Goal: Find specific page/section: Find specific page/section

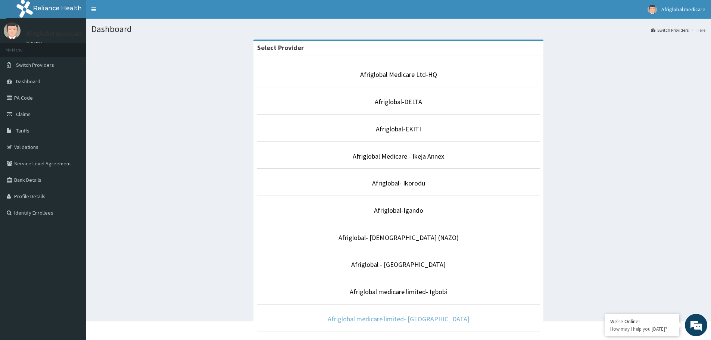
click at [401, 322] on link "Afriglobal medicare limited- [GEOGRAPHIC_DATA]" at bounding box center [399, 319] width 142 height 9
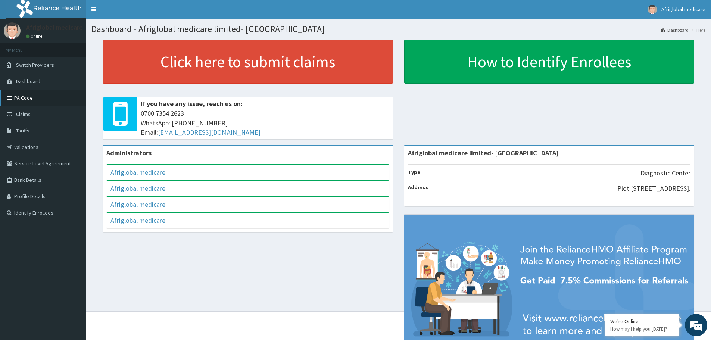
click at [27, 97] on link "PA Code" at bounding box center [43, 98] width 86 height 16
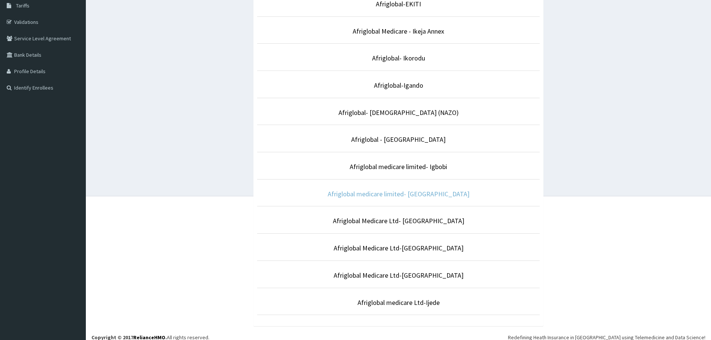
scroll to position [132, 0]
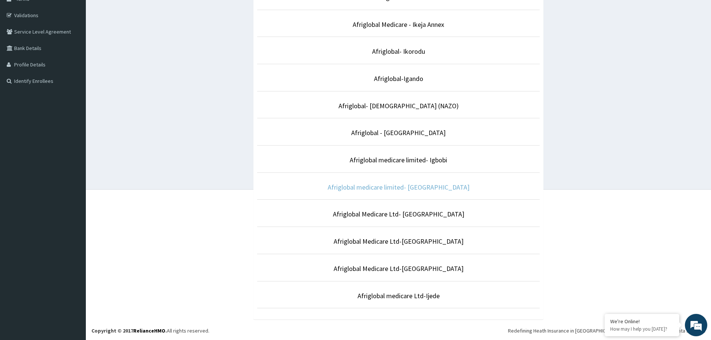
click at [410, 190] on link "Afriglobal medicare limited- [GEOGRAPHIC_DATA]" at bounding box center [399, 187] width 142 height 9
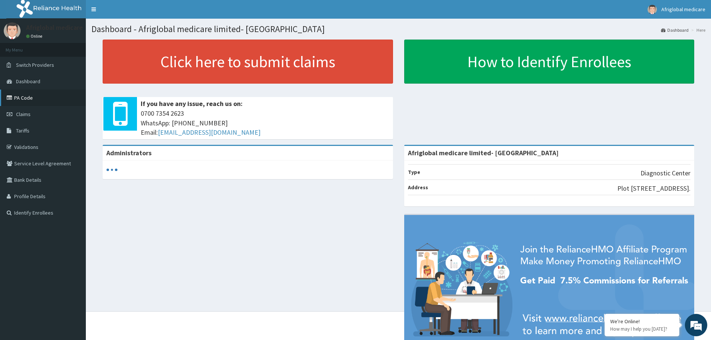
click at [36, 96] on link "PA Code" at bounding box center [43, 98] width 86 height 16
